Goal: Browse casually

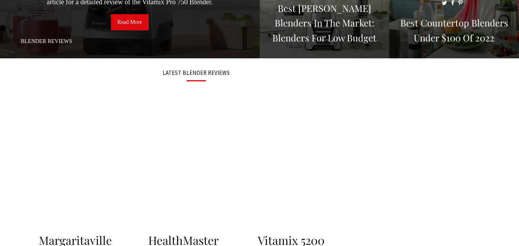
scroll to position [154, 0]
